Goal: Task Accomplishment & Management: Complete application form

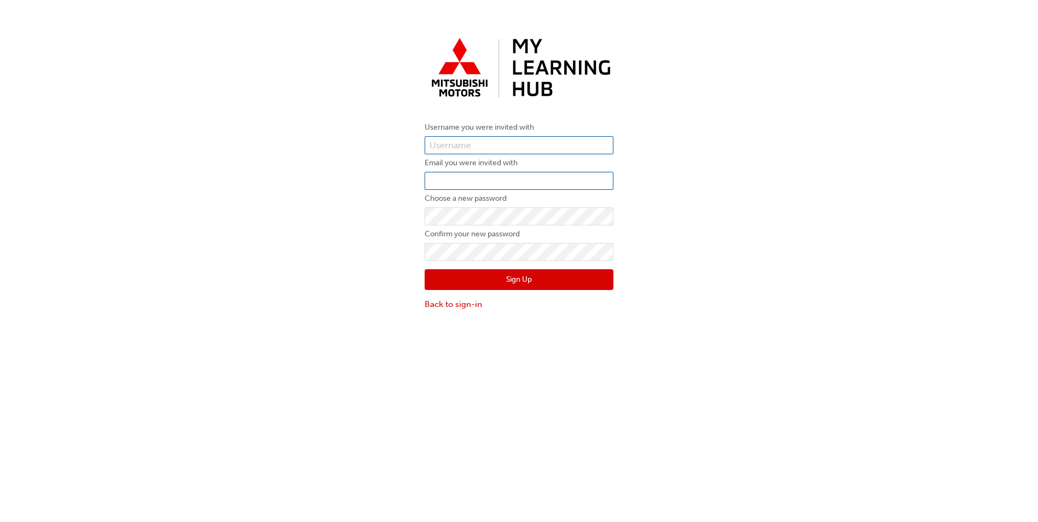
type input "S488GSMITH"
click at [448, 181] on input "email" at bounding box center [519, 181] width 189 height 19
type input "[EMAIL_ADDRESS][DOMAIN_NAME]"
drag, startPoint x: 424, startPoint y: 247, endPoint x: 368, endPoint y: 258, distance: 57.3
click at [368, 258] on div "Username you were invited with S488GSMITH Email you were invited with gsmith@ag…" at bounding box center [519, 172] width 1038 height 294
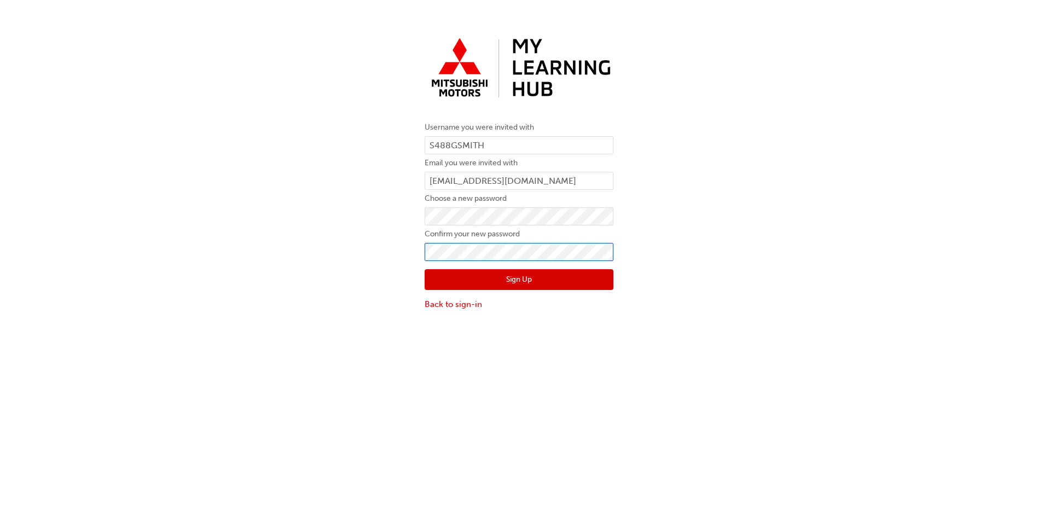
click at [425, 269] on button "Sign Up" at bounding box center [519, 279] width 189 height 21
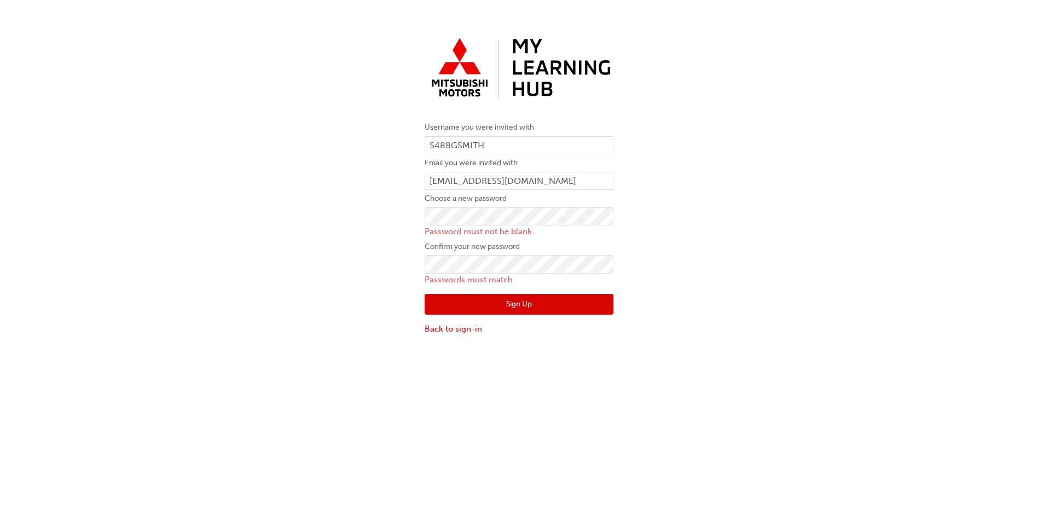
click at [395, 269] on div "Username you were invited with S488GSMITH Email you were invited with gsmith@ag…" at bounding box center [519, 184] width 1038 height 318
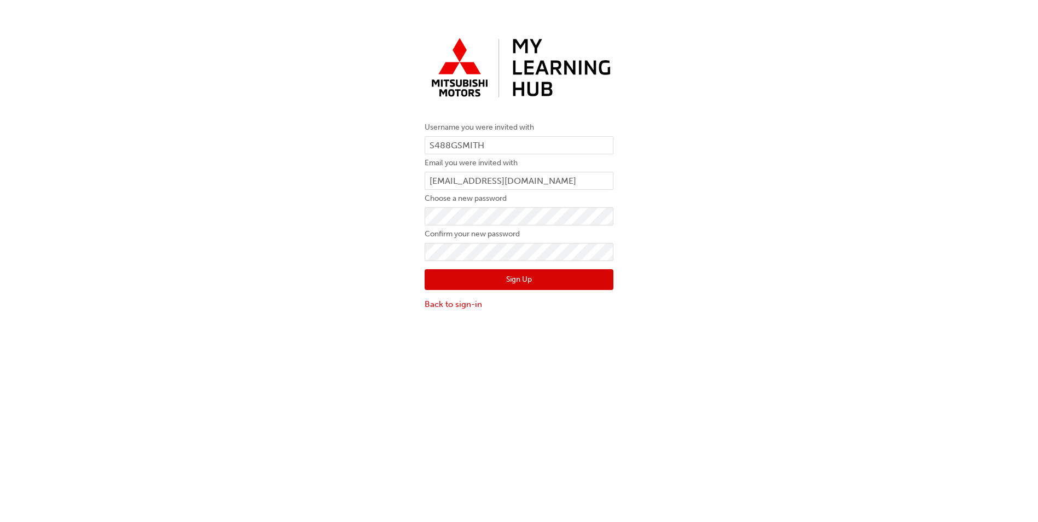
click at [445, 281] on button "Sign Up" at bounding box center [519, 279] width 189 height 21
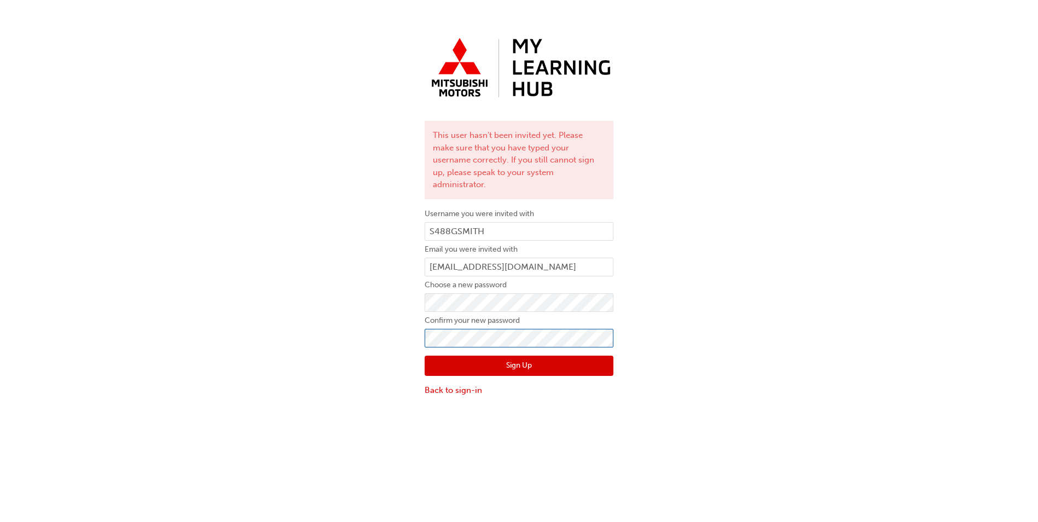
click button "Sign Up" at bounding box center [519, 366] width 189 height 21
click at [454, 384] on link "Back to sign-in" at bounding box center [519, 390] width 189 height 13
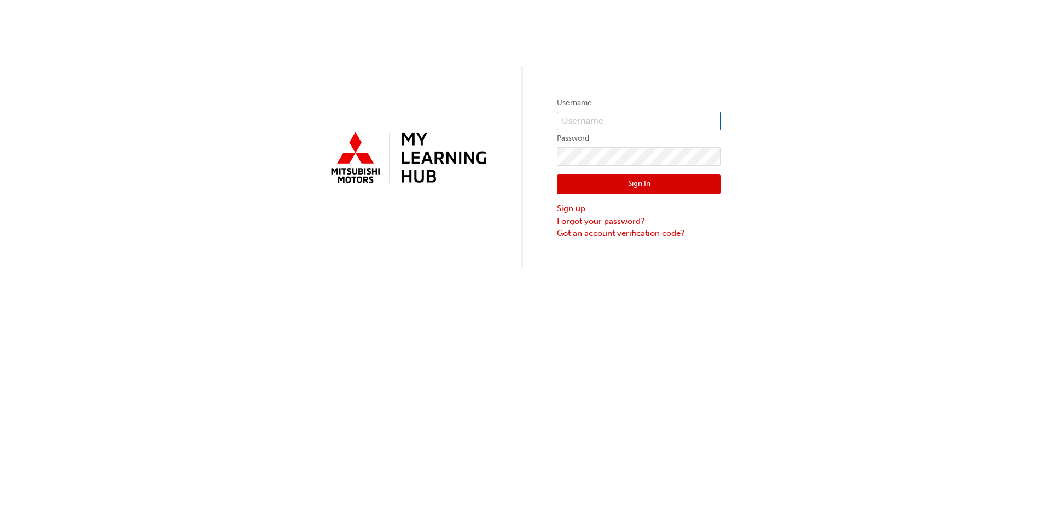
type input "S488GSMITH"
click at [607, 179] on button "Sign In" at bounding box center [639, 184] width 164 height 21
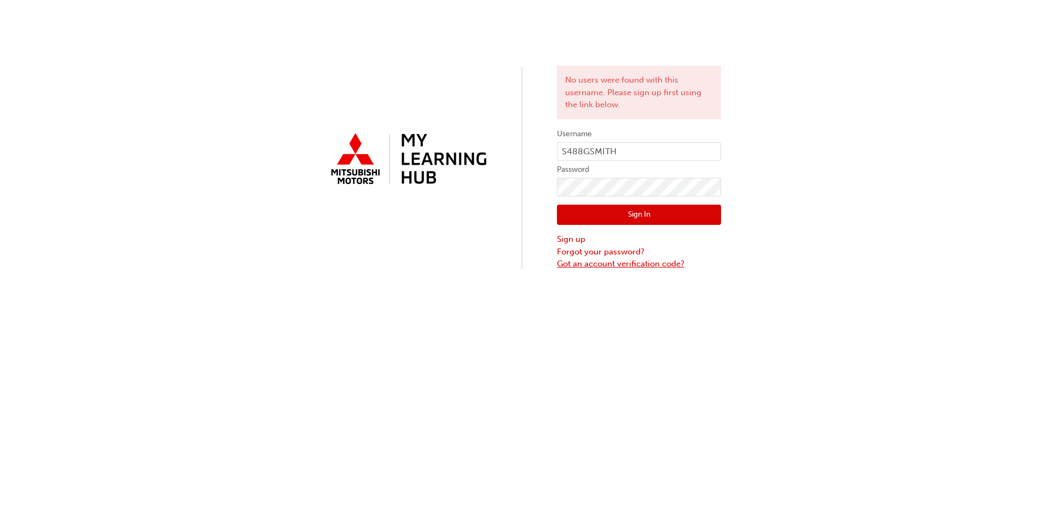
click at [615, 262] on link "Got an account verification code?" at bounding box center [639, 264] width 164 height 13
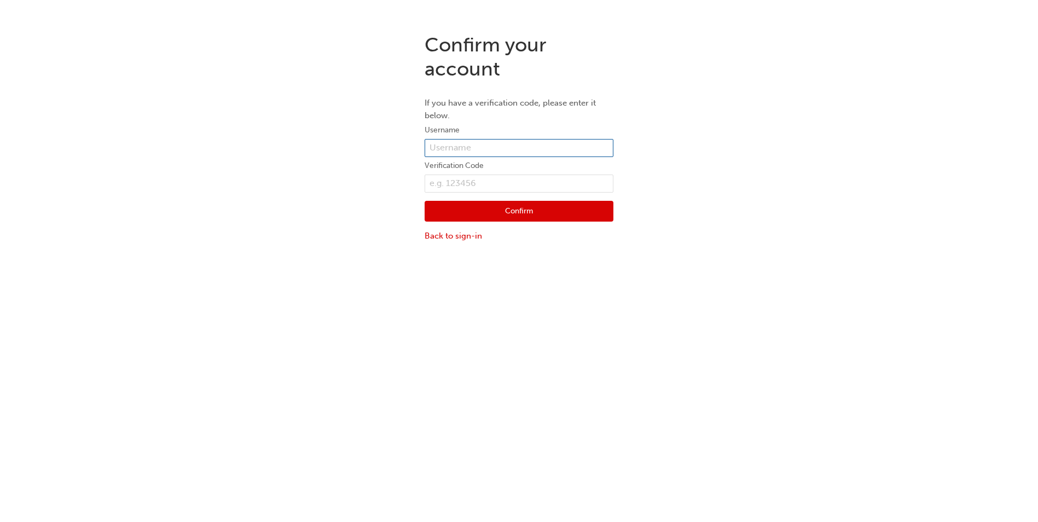
click at [465, 147] on input "text" at bounding box center [519, 148] width 189 height 19
type input "S488GSMITH"
click at [476, 181] on input "text" at bounding box center [519, 184] width 189 height 19
type input "000499441"
click at [514, 207] on button "Confirm" at bounding box center [519, 211] width 189 height 21
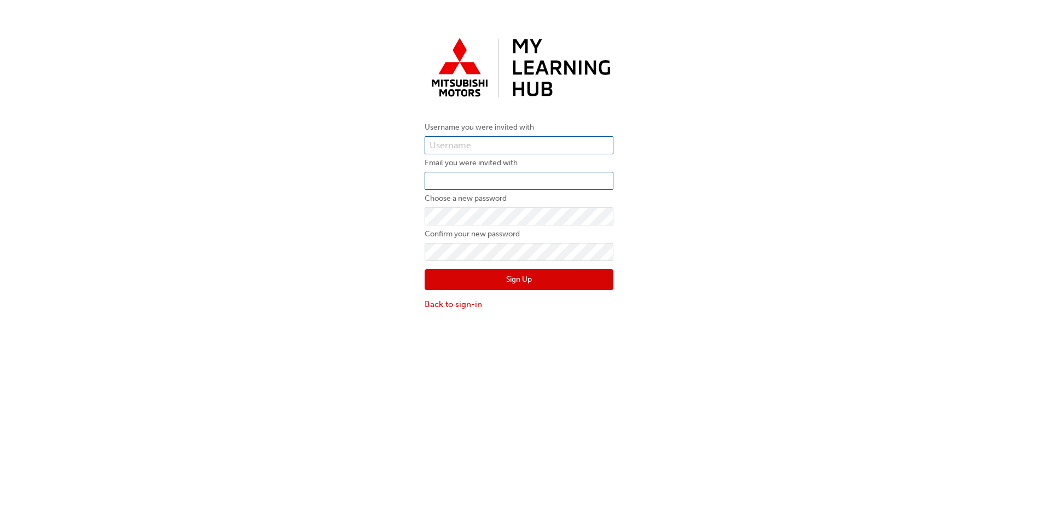
type input "S488GSMITH"
click at [478, 182] on input "email" at bounding box center [519, 181] width 189 height 19
type input "[EMAIL_ADDRESS][DOMAIN_NAME]"
click at [499, 145] on input "S488GSMITH" at bounding box center [519, 145] width 189 height 19
type input "S"
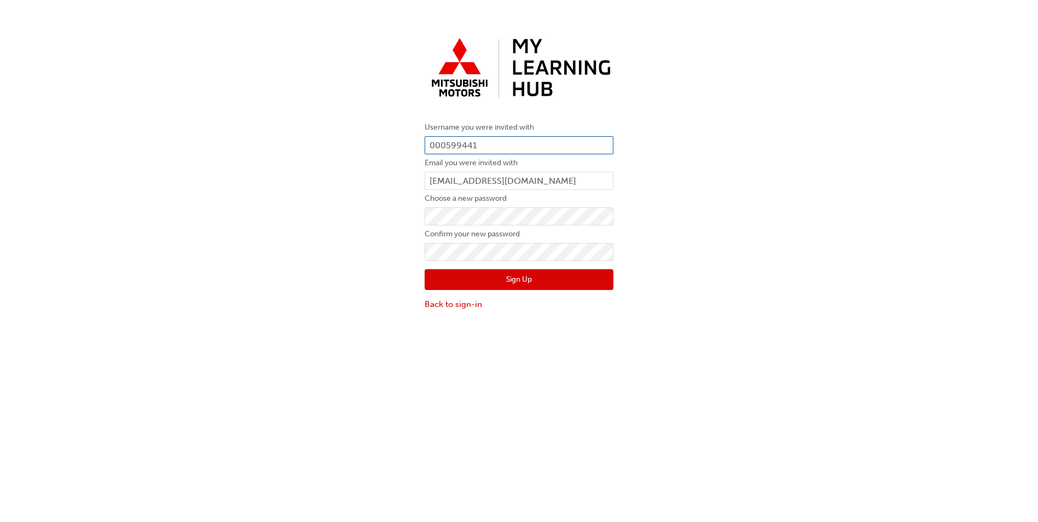
type input "000599441"
click at [440, 283] on button "Sign Up" at bounding box center [519, 279] width 189 height 21
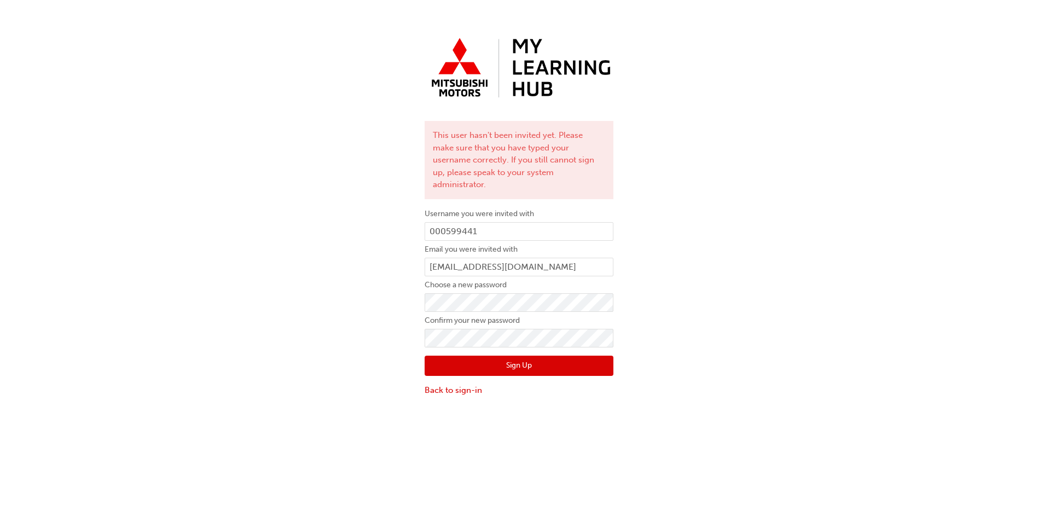
click at [654, 270] on div "This user hasn't been invited yet. Please make sure that you have typed your us…" at bounding box center [519, 215] width 1038 height 380
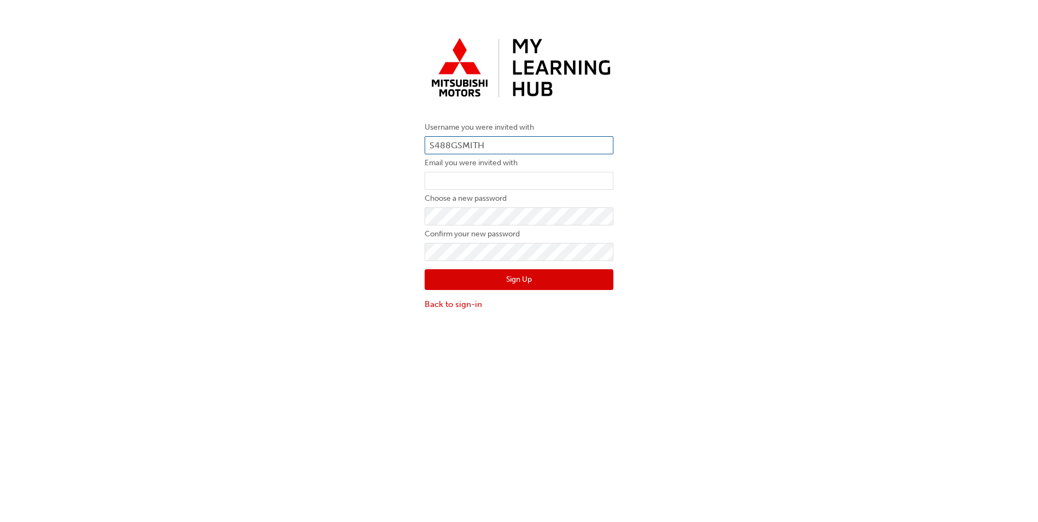
click at [505, 144] on input "S488GSMITH" at bounding box center [519, 145] width 189 height 19
type input "S"
type input "000599441"
click at [459, 181] on input "email" at bounding box center [519, 181] width 189 height 19
type input "[EMAIL_ADDRESS][DOMAIN_NAME]"
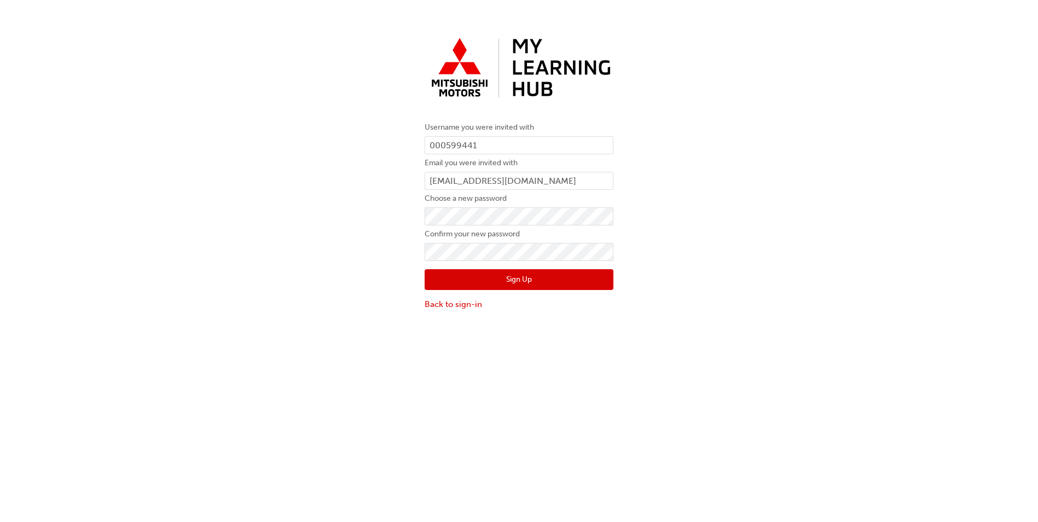
click at [362, 274] on div "Username you were invited with 000599441 Email you were invited with [EMAIL_ADD…" at bounding box center [519, 172] width 1038 height 294
click at [467, 282] on button "Sign Up" at bounding box center [519, 279] width 189 height 21
